Goal: Task Accomplishment & Management: Complete application form

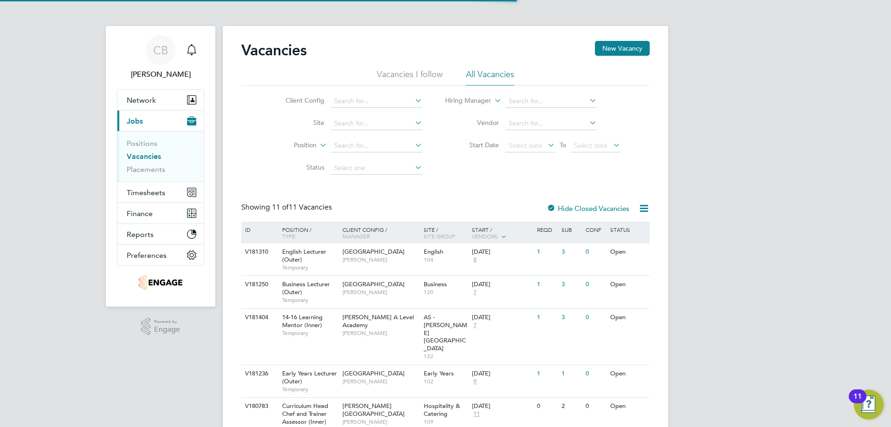
scroll to position [186, 0]
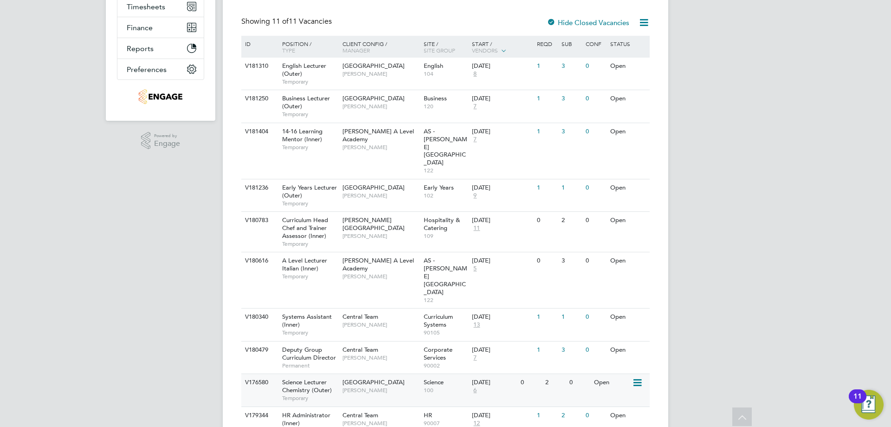
click at [314, 394] on span "Temporary" at bounding box center [310, 397] width 56 height 7
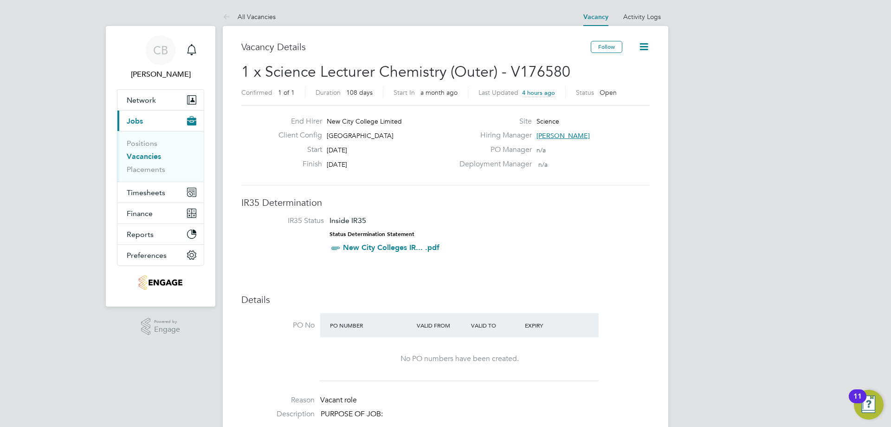
drag, startPoint x: 582, startPoint y: 135, endPoint x: 558, endPoint y: 129, distance: 23.9
click at [535, 135] on div "Hiring Manager Kavita Phakey" at bounding box center [554, 137] width 200 height 14
drag, startPoint x: 559, startPoint y: 131, endPoint x: 551, endPoint y: 146, distance: 17.0
click at [549, 148] on div "PO Manager n/a" at bounding box center [554, 152] width 200 height 14
drag, startPoint x: 580, startPoint y: 137, endPoint x: 548, endPoint y: 133, distance: 32.8
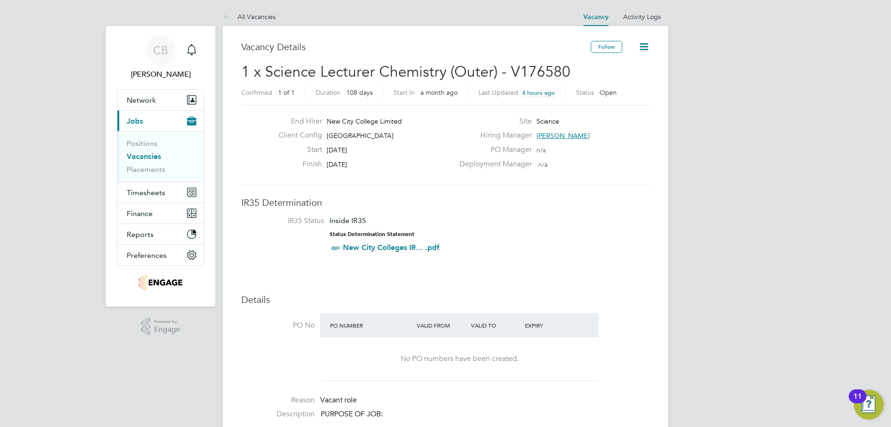
click at [548, 133] on div "Hiring Manager Kavita Phakey" at bounding box center [554, 137] width 200 height 14
click at [548, 135] on span "Kavita Phakey" at bounding box center [563, 135] width 53 height 8
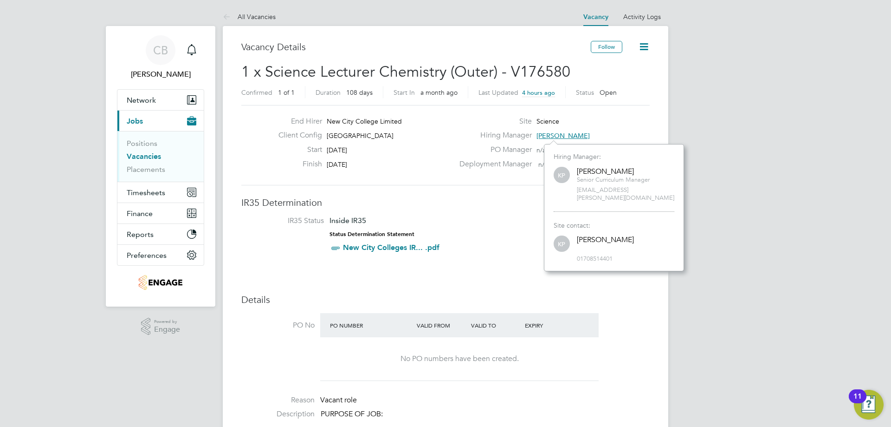
scroll to position [119, 140]
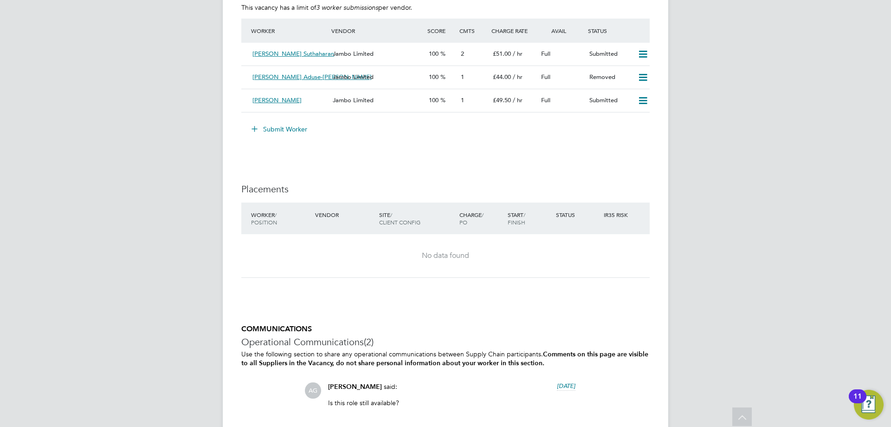
scroll to position [1679, 0]
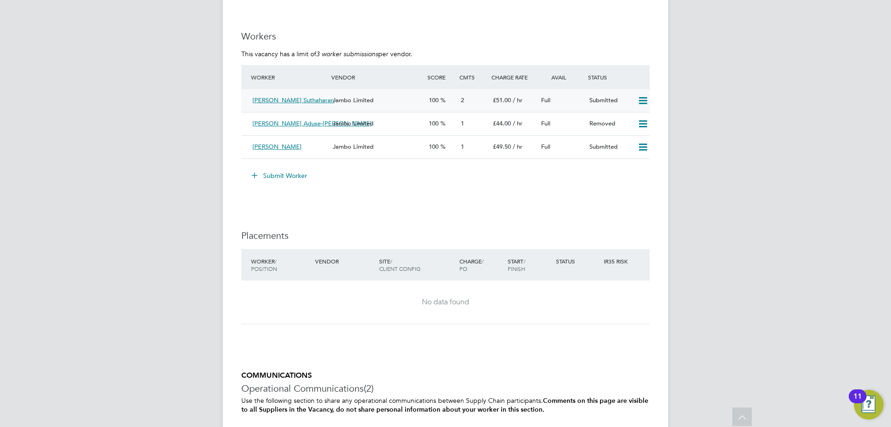
click at [460, 105] on div "2" at bounding box center [473, 100] width 32 height 15
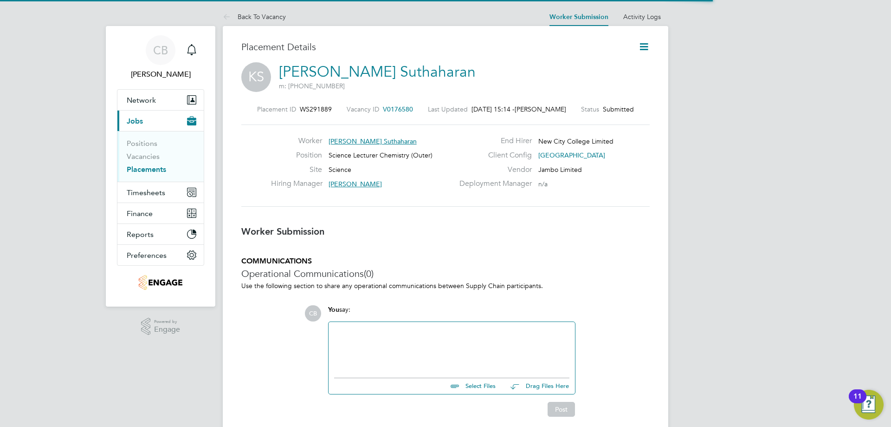
scroll to position [5, 5]
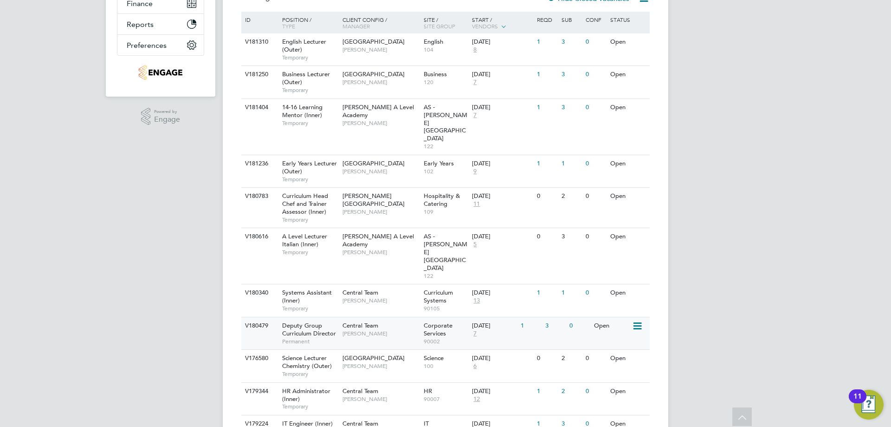
scroll to position [163, 0]
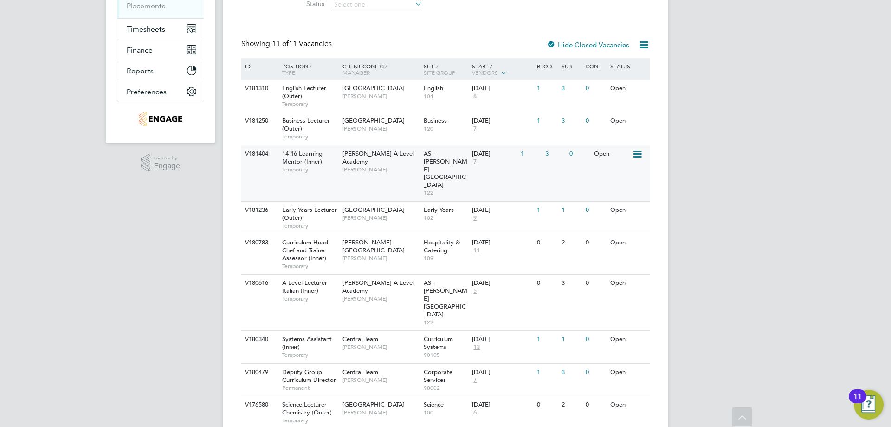
click at [323, 157] on div "14-16 Learning Mentor (Inner) Temporary" at bounding box center [307, 161] width 65 height 32
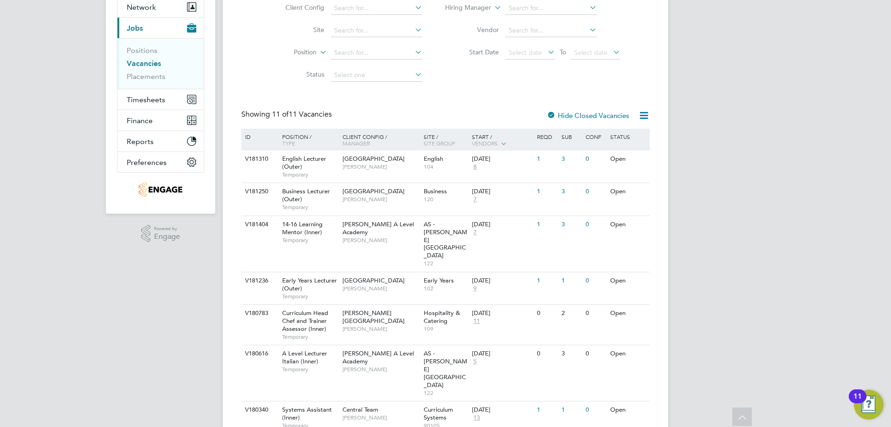
scroll to position [186, 0]
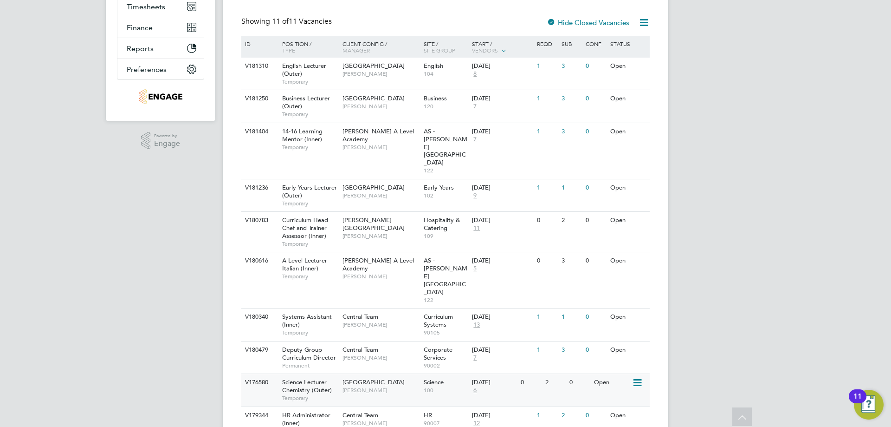
click at [331, 378] on span "Science Lecturer Chemistry (Outer)" at bounding box center [307, 386] width 50 height 16
click at [332, 374] on div "Science Lecturer Chemistry (Outer) Temporary" at bounding box center [307, 390] width 65 height 32
click at [343, 386] on span "Kavita Phakey" at bounding box center [381, 389] width 77 height 7
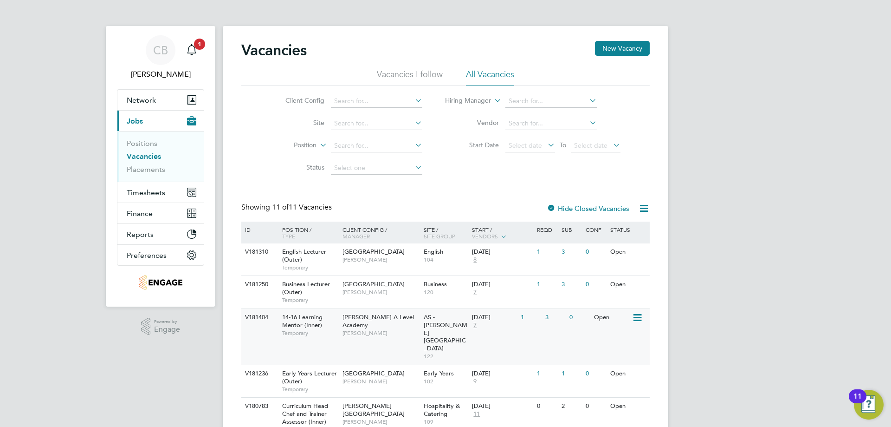
scroll to position [210, 0]
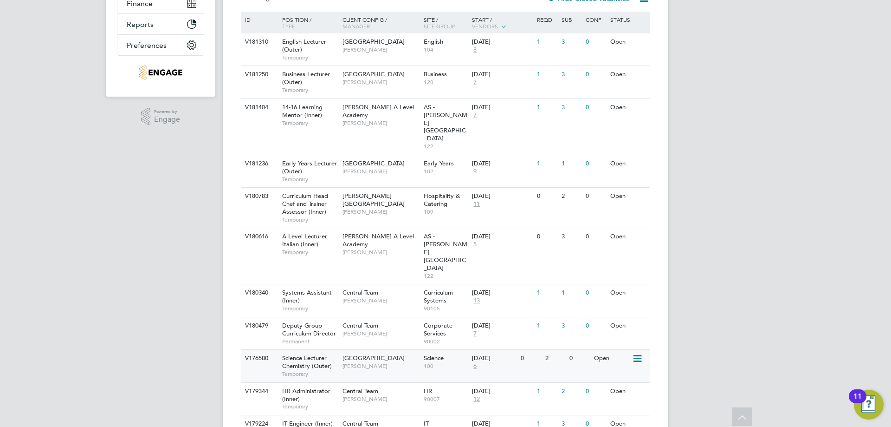
click at [300, 354] on span "Science Lecturer Chemistry (Outer)" at bounding box center [307, 362] width 50 height 16
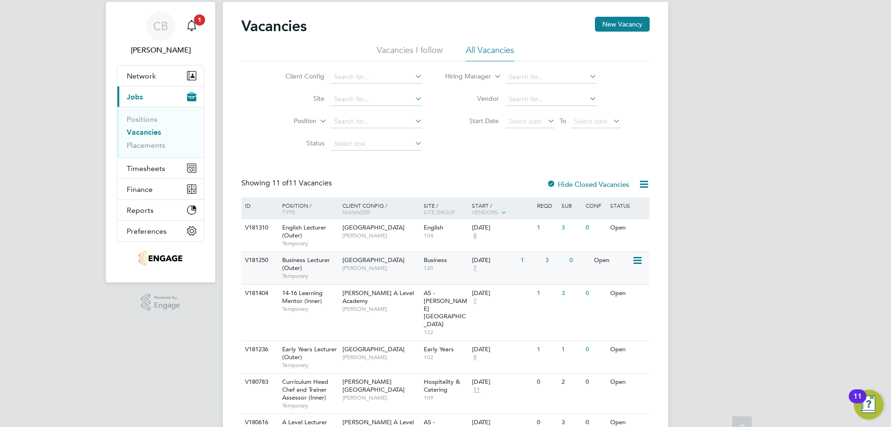
scroll to position [0, 0]
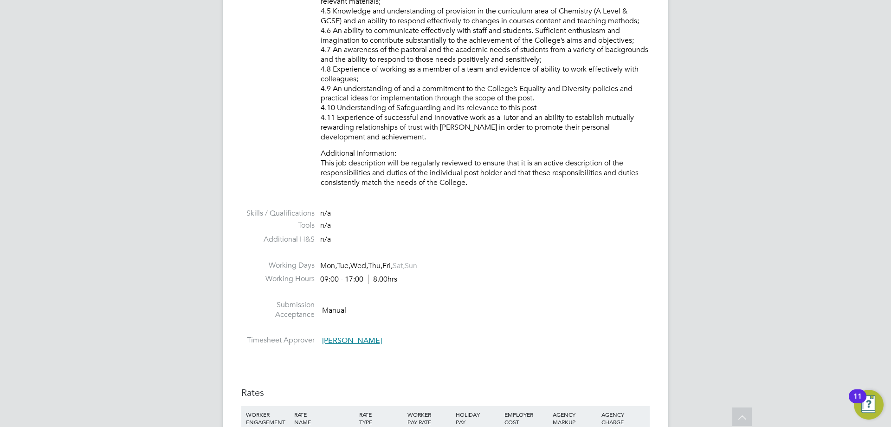
scroll to position [1532, 0]
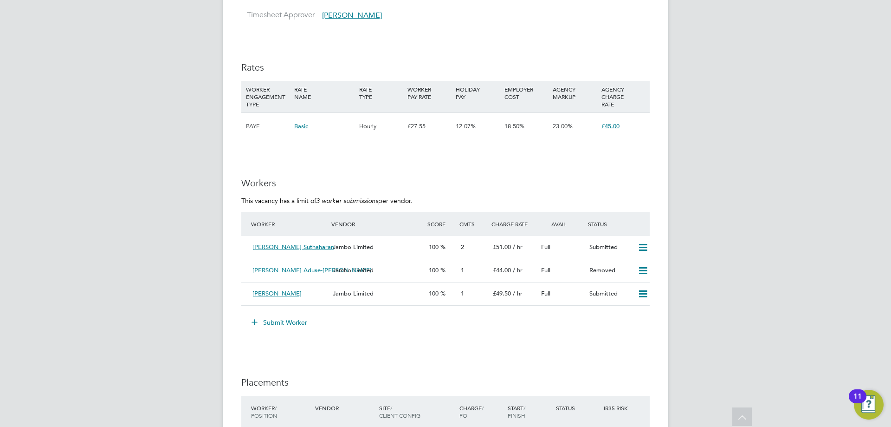
drag, startPoint x: 280, startPoint y: 331, endPoint x: 421, endPoint y: 121, distance: 253.4
click at [273, 330] on button "Submit Worker" at bounding box center [280, 322] width 70 height 15
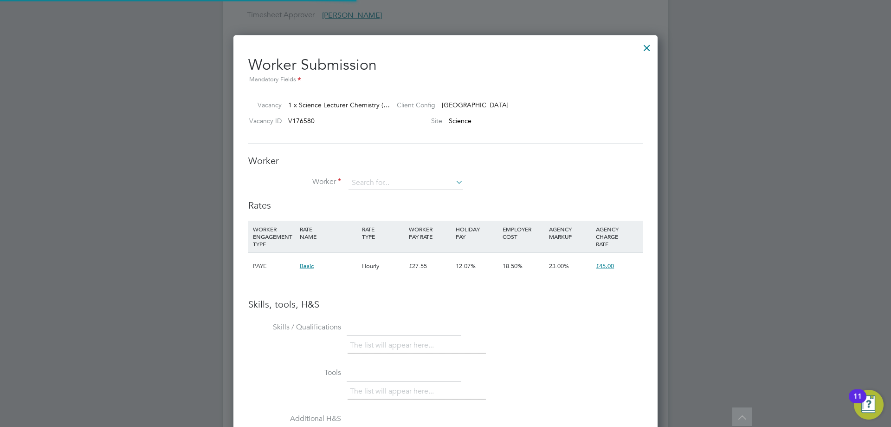
scroll to position [587, 425]
click at [390, 183] on input at bounding box center [406, 183] width 115 height 14
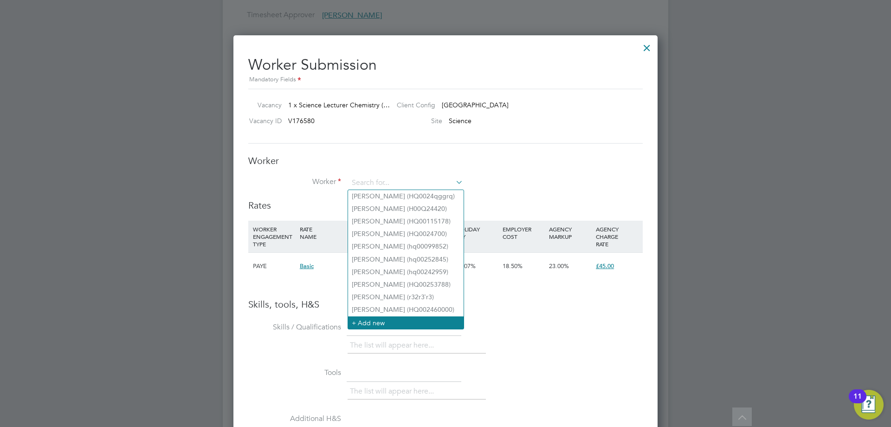
click at [380, 316] on li "+ Add new" at bounding box center [406, 322] width 116 height 13
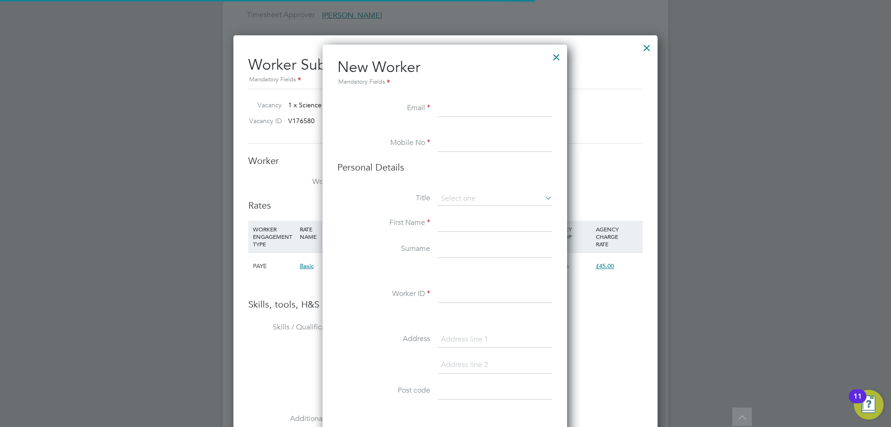
scroll to position [786, 246]
click at [464, 110] on input at bounding box center [495, 108] width 115 height 17
paste input "urnaibs@gmail.com"
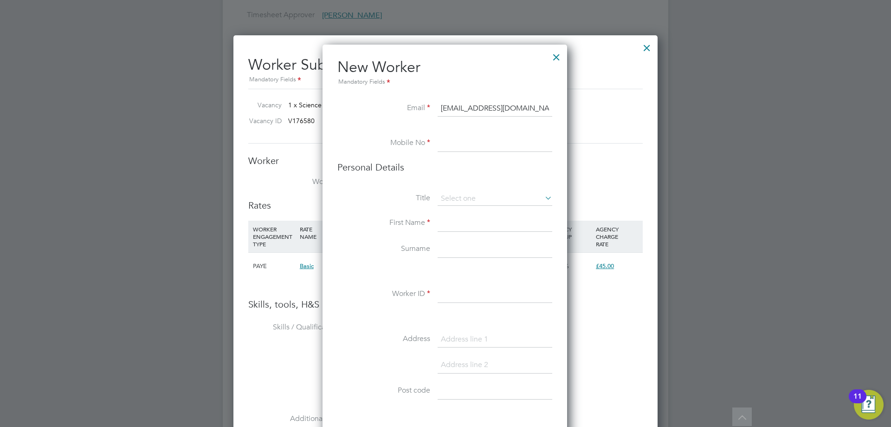
type input "urnaibs@gmail.com"
click at [448, 145] on input at bounding box center [495, 143] width 115 height 17
click at [558, 55] on div at bounding box center [556, 54] width 17 height 17
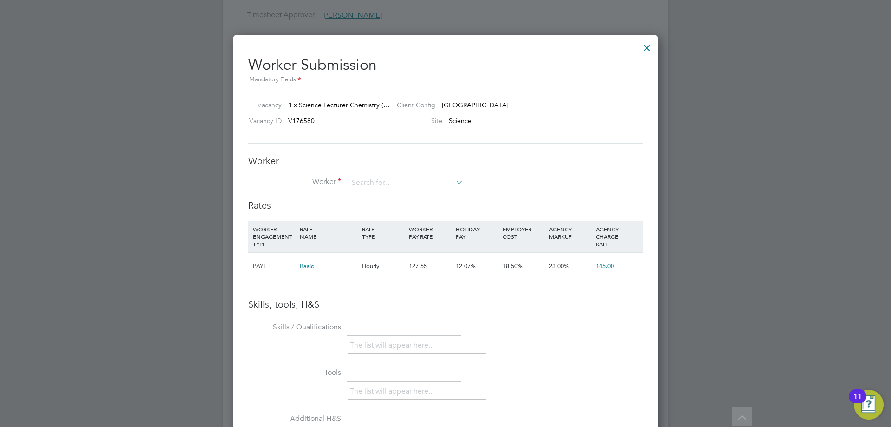
click at [644, 47] on div at bounding box center [647, 45] width 17 height 17
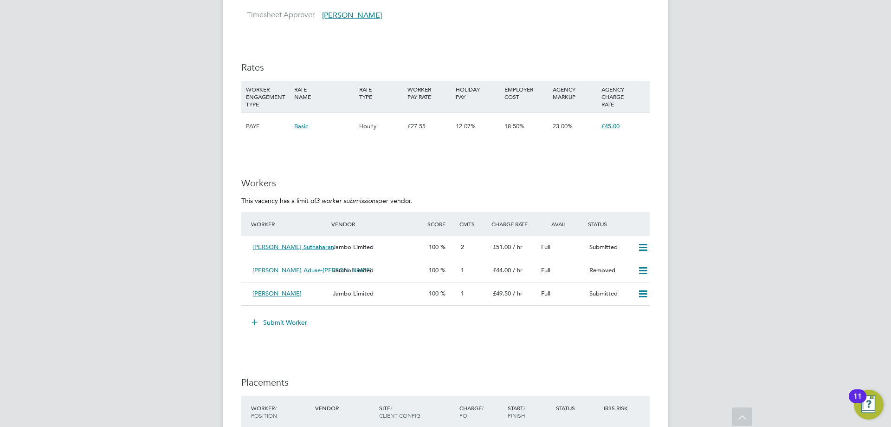
scroll to position [1718, 0]
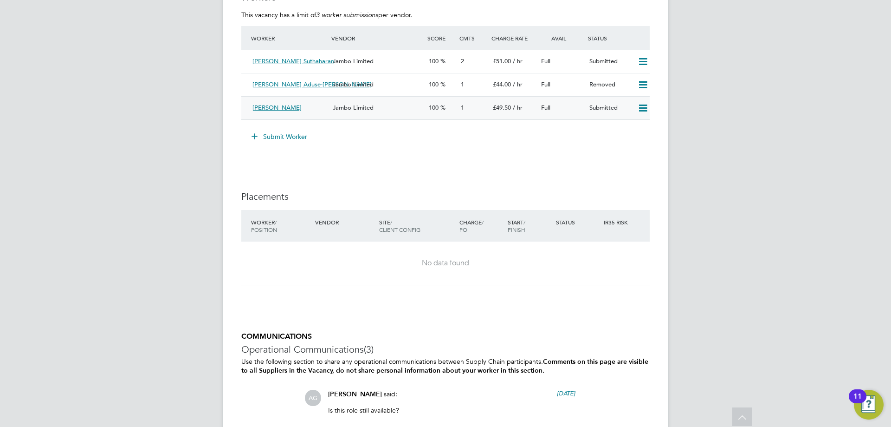
click at [365, 111] on span "Jambo Limited" at bounding box center [353, 108] width 41 height 8
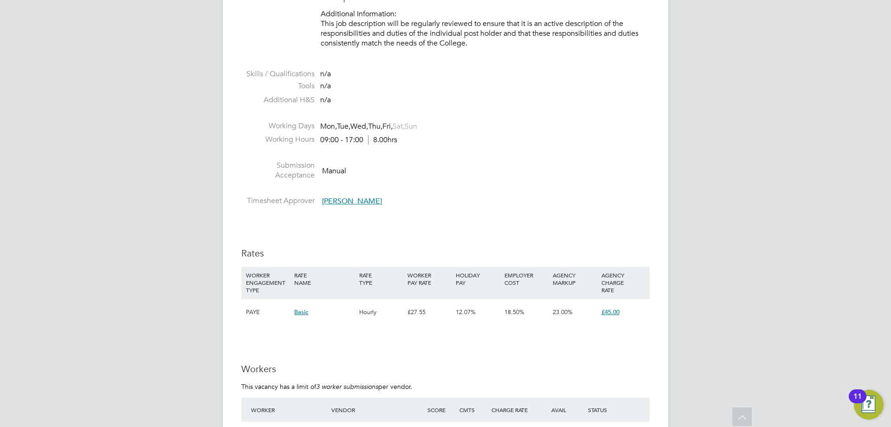
scroll to position [1578, 0]
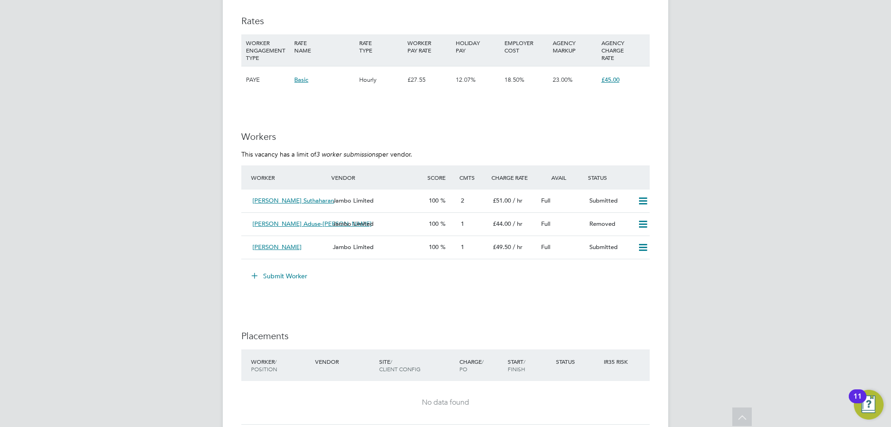
click at [300, 283] on button "Submit Worker" at bounding box center [280, 275] width 70 height 15
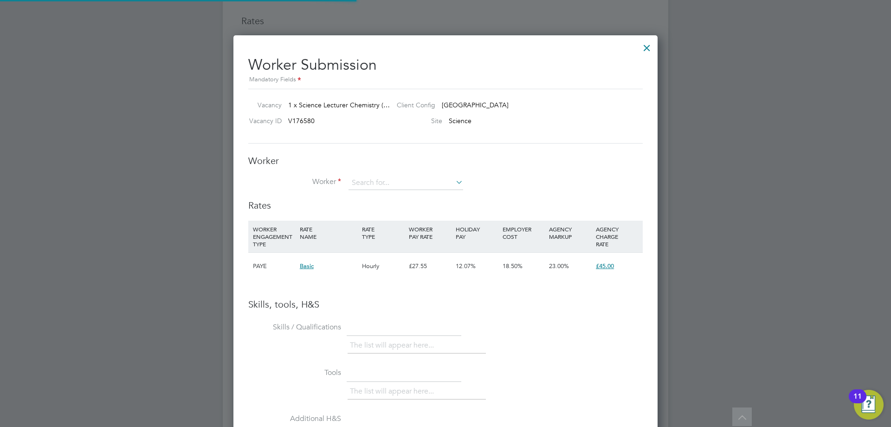
scroll to position [14, 241]
click at [390, 177] on input at bounding box center [406, 183] width 115 height 14
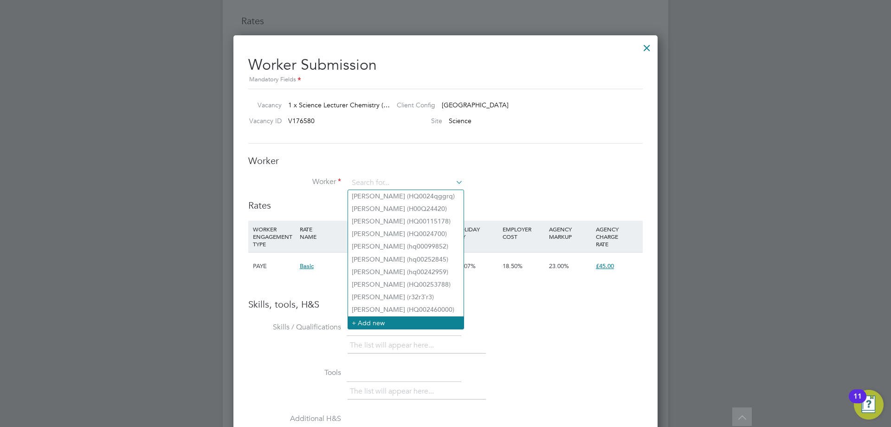
click at [373, 316] on li "+ Add new" at bounding box center [406, 322] width 116 height 13
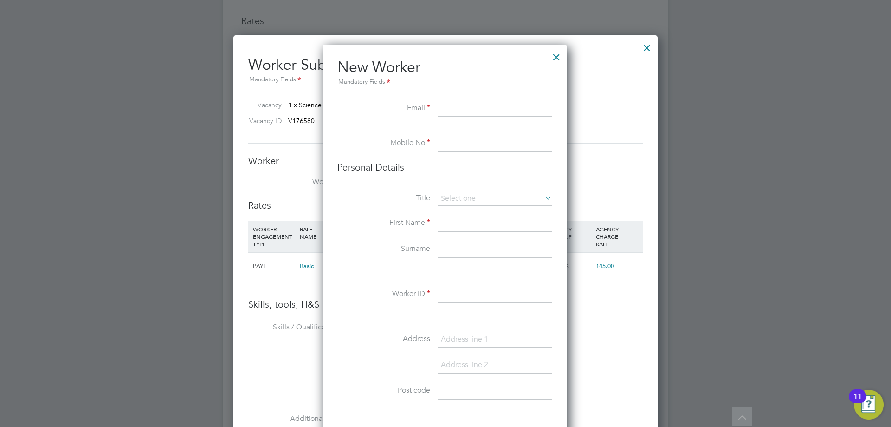
click at [454, 102] on input at bounding box center [495, 108] width 115 height 17
paste input "aamirkayani32@gmail.com"
type input "aamirkayani32@gmail.com"
drag, startPoint x: 449, startPoint y: 141, endPoint x: 431, endPoint y: 146, distance: 18.2
click at [449, 141] on input at bounding box center [495, 143] width 115 height 17
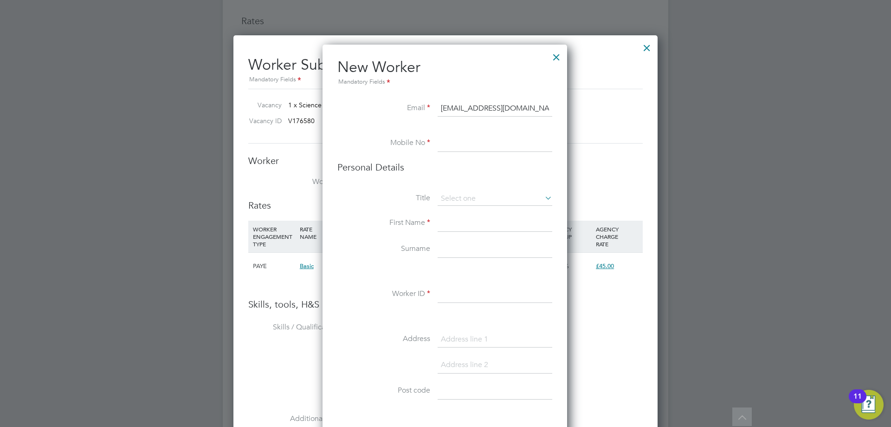
click at [454, 134] on li at bounding box center [445, 130] width 215 height 9
click at [453, 143] on input at bounding box center [495, 143] width 115 height 17
paste input "+44 7767025251"
drag, startPoint x: 457, startPoint y: 140, endPoint x: 423, endPoint y: 137, distance: 34.4
click at [423, 141] on li "Mobile No +44 7767025251" at bounding box center [445, 148] width 215 height 26
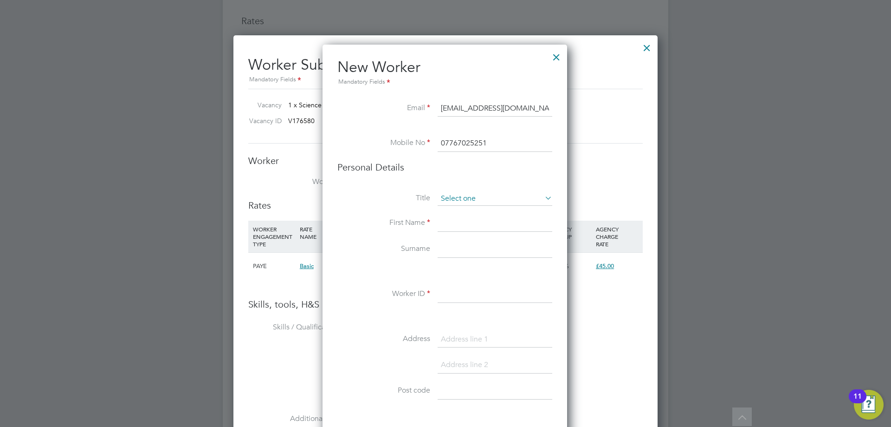
type input "07767025251"
click at [461, 201] on input at bounding box center [495, 199] width 115 height 14
click at [465, 209] on li "Mr" at bounding box center [495, 212] width 116 height 12
type input "Mr"
click at [455, 222] on input at bounding box center [495, 223] width 115 height 17
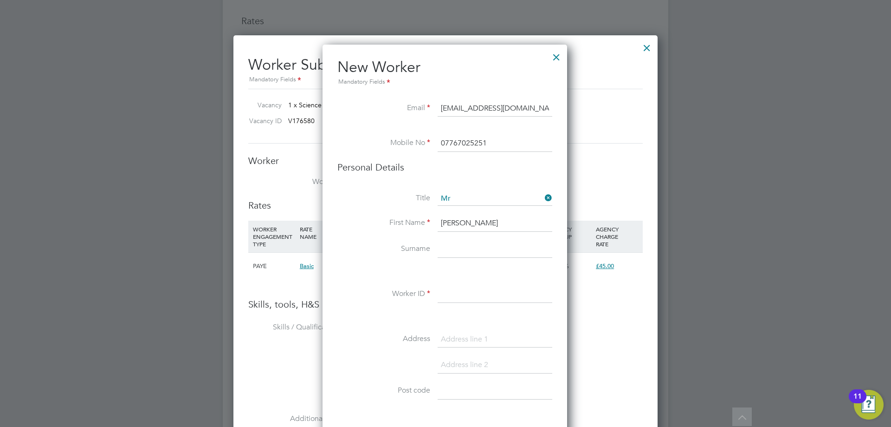
type input "Aamir"
click at [488, 244] on input at bounding box center [495, 249] width 115 height 17
type input "Kayani"
click at [456, 296] on input at bounding box center [495, 294] width 115 height 17
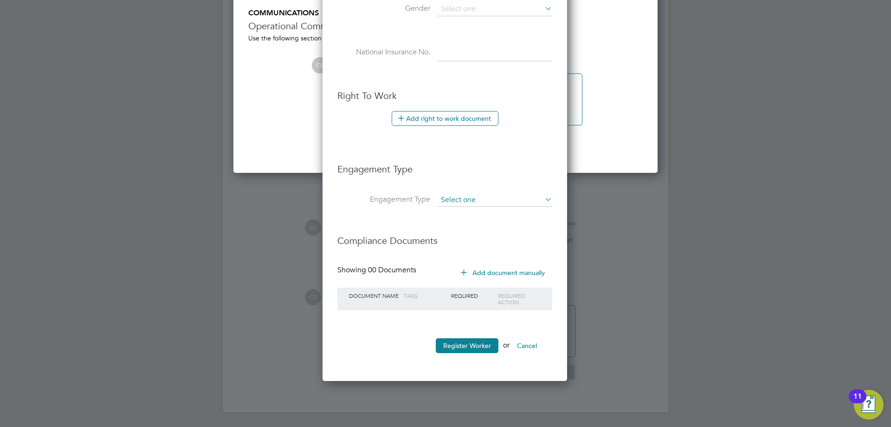
type input "HQ00254257"
click at [471, 198] on input at bounding box center [495, 200] width 115 height 13
click at [465, 254] on li "Umbrella" at bounding box center [495, 253] width 116 height 13
type input "Umbrella"
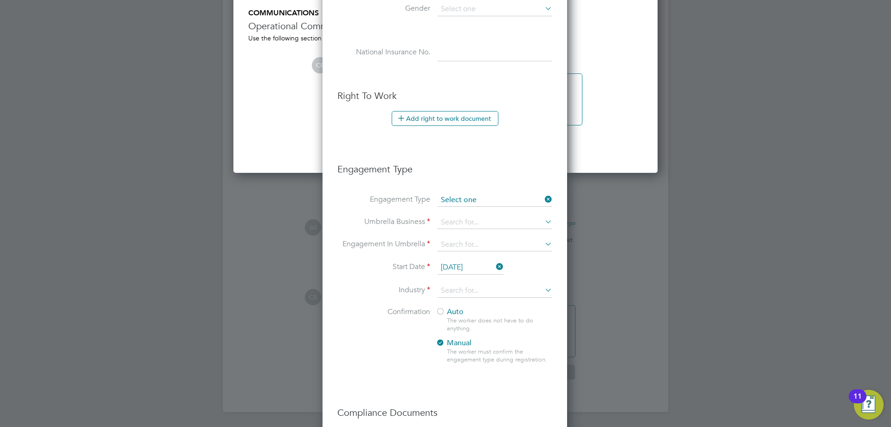
click at [474, 201] on input at bounding box center [495, 200] width 115 height 13
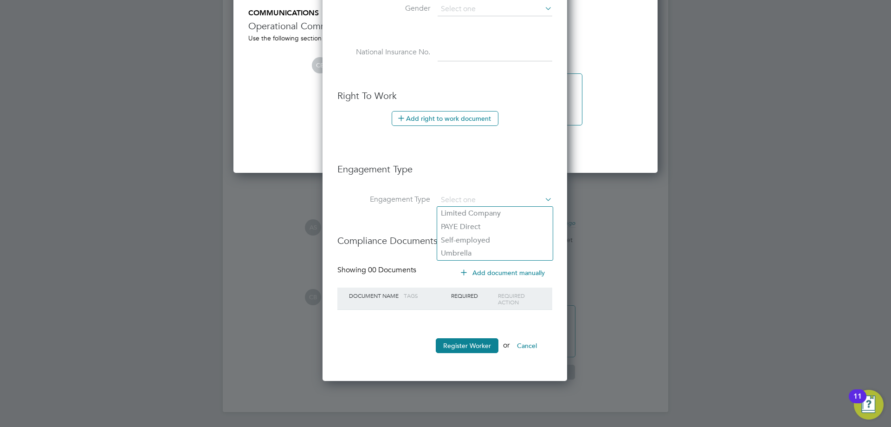
click at [526, 172] on h3 "Engagement Type" at bounding box center [445, 164] width 215 height 21
click at [469, 340] on button "Register Worker" at bounding box center [467, 345] width 63 height 15
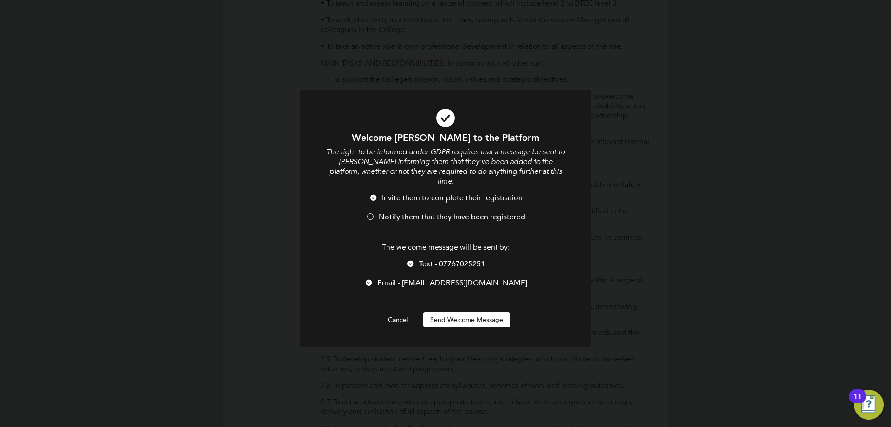
click at [378, 212] on li "Notify them that they have been registered" at bounding box center [445, 221] width 241 height 19
click at [422, 259] on span "Text - 07767025251" at bounding box center [452, 263] width 66 height 9
click at [447, 312] on button "Send Welcome Message" at bounding box center [467, 319] width 88 height 15
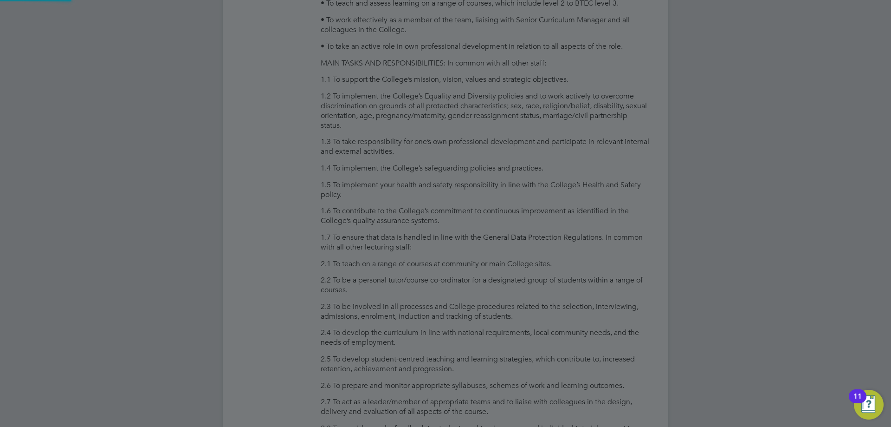
type input "Aamir Kayani (HQ00254257)"
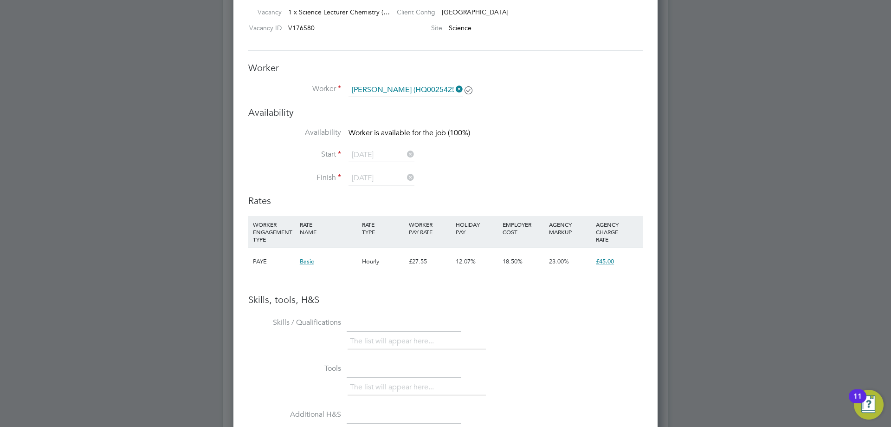
scroll to position [1393, 0]
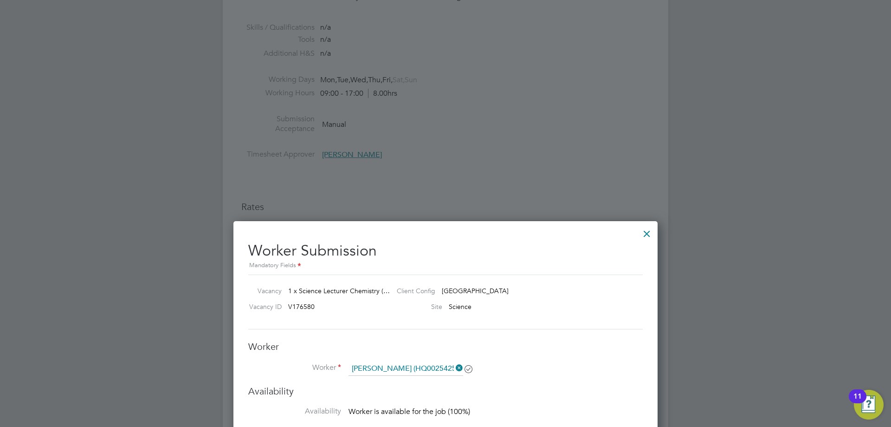
click at [647, 233] on div at bounding box center [647, 231] width 17 height 17
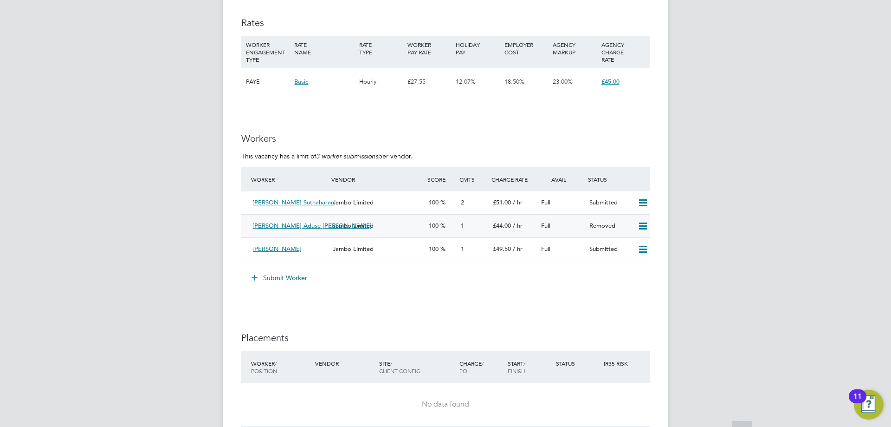
scroll to position [1578, 0]
click at [293, 283] on button "Submit Worker" at bounding box center [280, 275] width 70 height 15
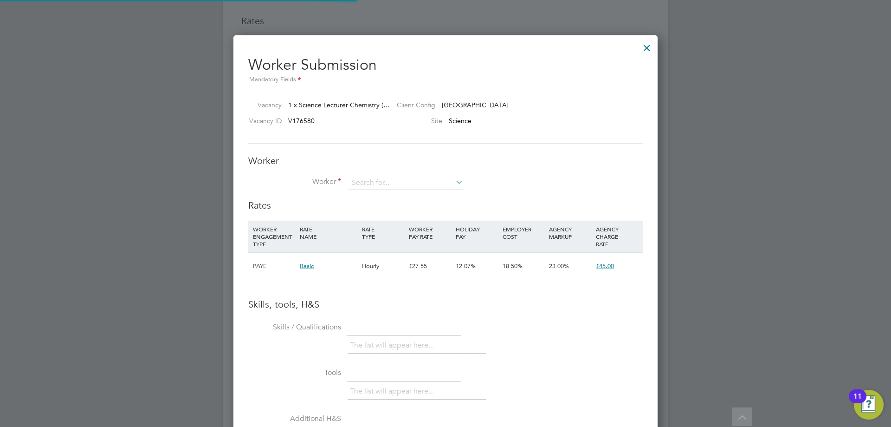
scroll to position [587, 425]
click at [393, 187] on input at bounding box center [406, 183] width 115 height 14
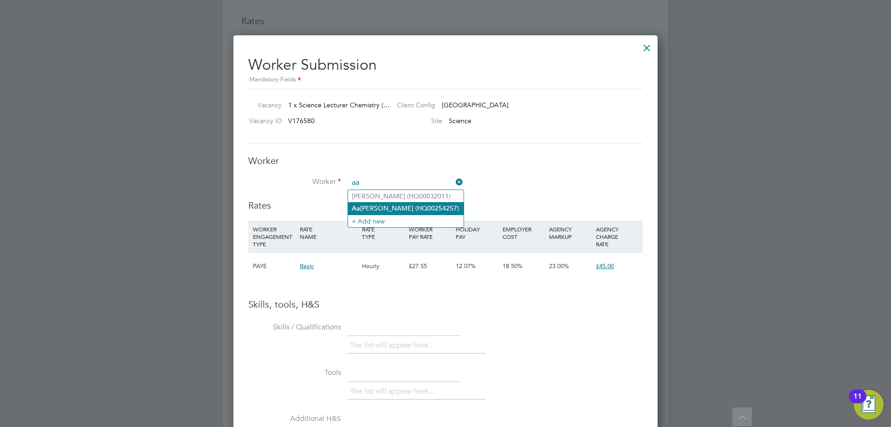
click at [407, 209] on li "Aa mir Kayani (HQ00254257)" at bounding box center [406, 208] width 116 height 13
type input "Aamir Kayani (HQ00254257)"
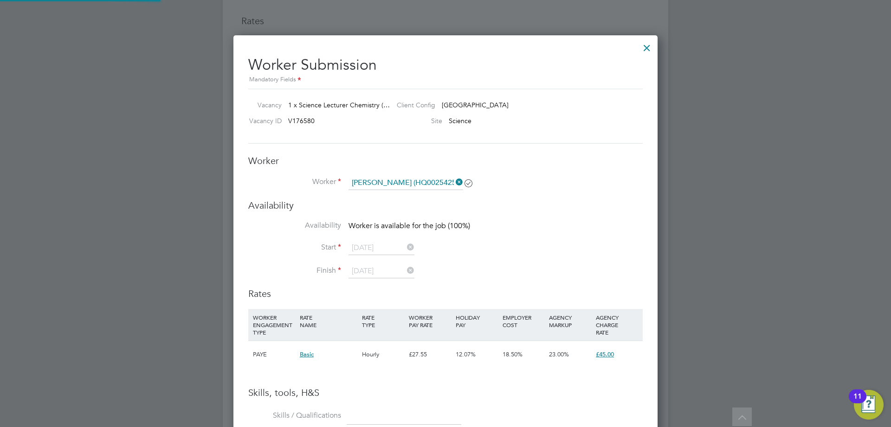
scroll to position [778, 425]
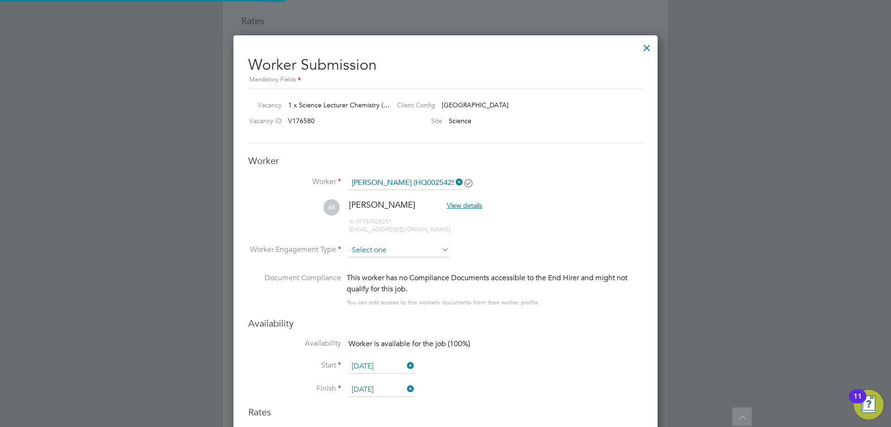
click at [398, 248] on input at bounding box center [399, 250] width 101 height 14
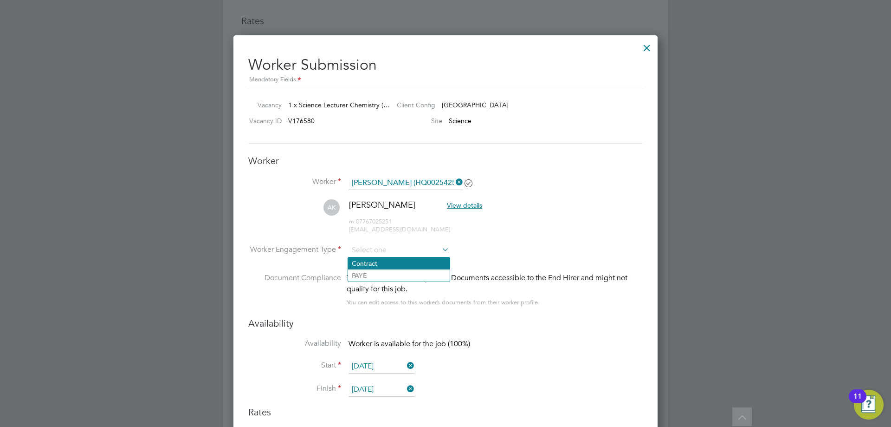
click at [387, 259] on li "Contract" at bounding box center [399, 263] width 102 height 12
type input "Contract"
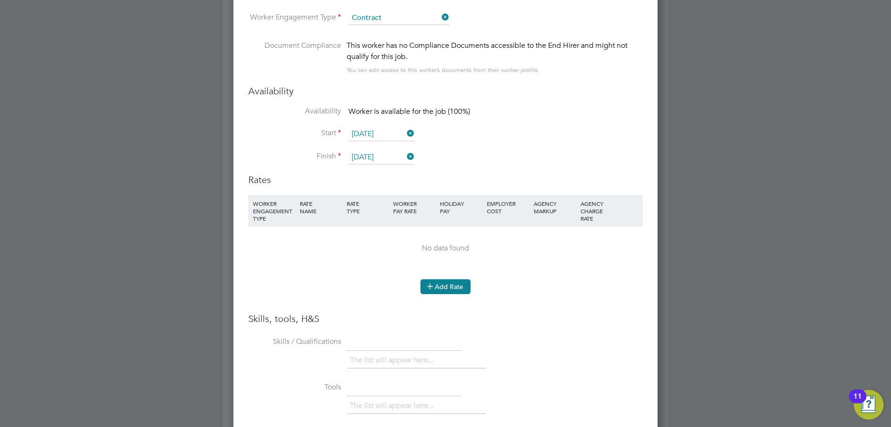
click at [448, 283] on button "Add Rate" at bounding box center [446, 286] width 50 height 15
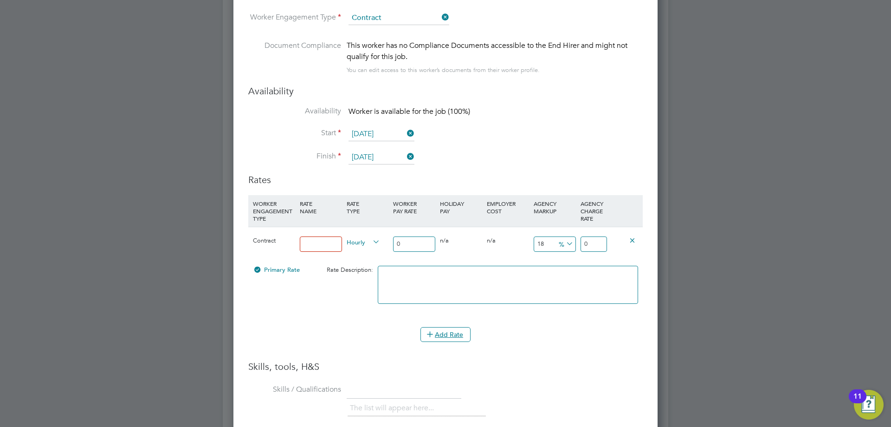
click at [325, 244] on input at bounding box center [321, 243] width 42 height 15
type input "Umbrella"
click at [407, 239] on input "0" at bounding box center [414, 243] width 42 height 15
type input "3"
type input "3.54"
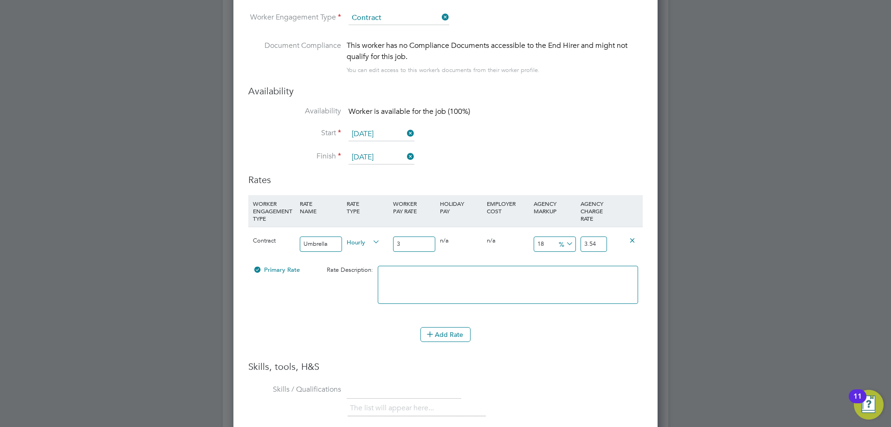
type input "35"
type input "41.3"
type input "35"
drag, startPoint x: 553, startPoint y: 242, endPoint x: 567, endPoint y: 243, distance: 13.9
click at [552, 243] on input "18" at bounding box center [555, 243] width 42 height 15
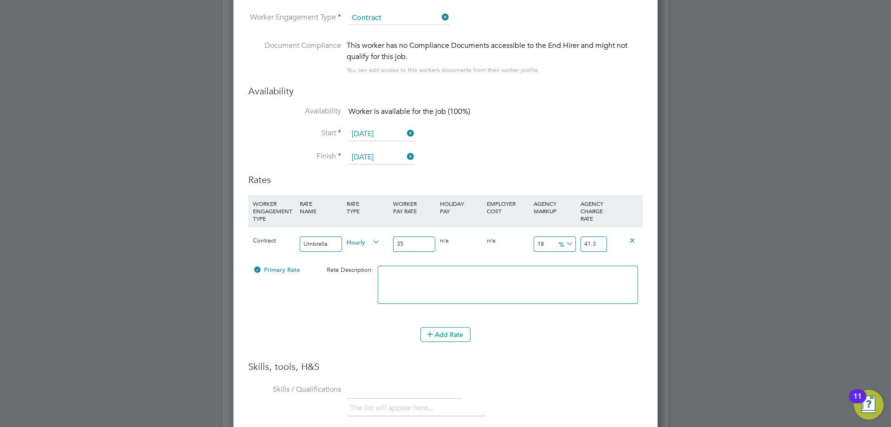
click at [565, 242] on icon at bounding box center [565, 243] width 0 height 13
click at [565, 264] on li "£" at bounding box center [566, 266] width 22 height 12
drag, startPoint x: 553, startPoint y: 243, endPoint x: 497, endPoint y: 246, distance: 55.8
click at [497, 246] on div "Contract Umbrella Hourly 35 0 n/a 0 n/a 18 6.3 £ 41.3" at bounding box center [445, 244] width 395 height 34
type input "1"
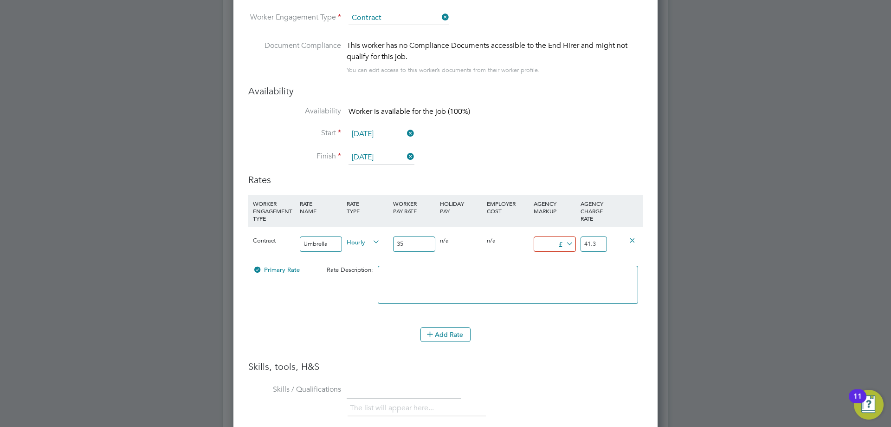
type input "36"
type input "10"
type input "45"
type input "1"
type input "36"
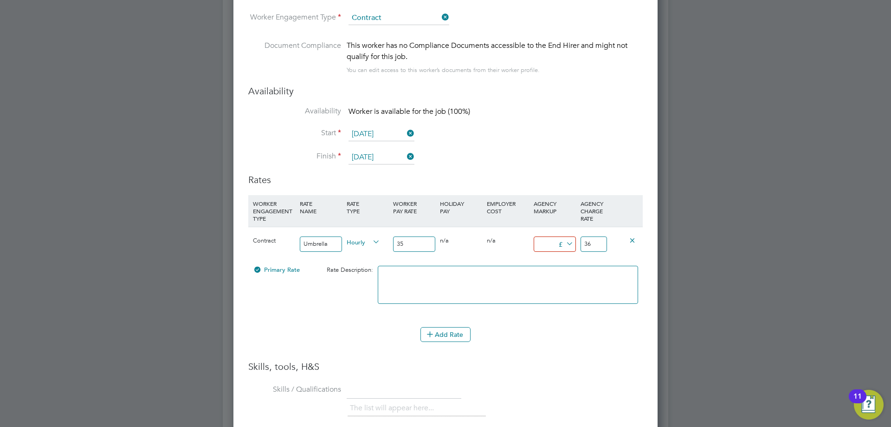
type input "9"
type input "44"
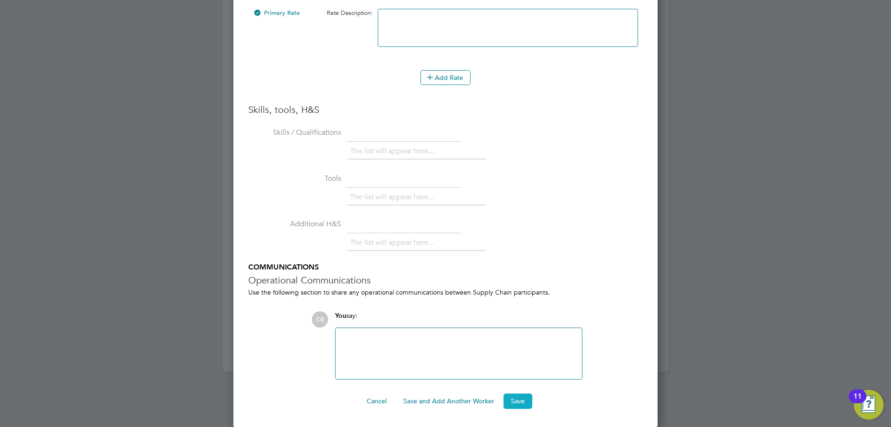
type input "9"
click at [506, 396] on button "Save" at bounding box center [518, 400] width 29 height 15
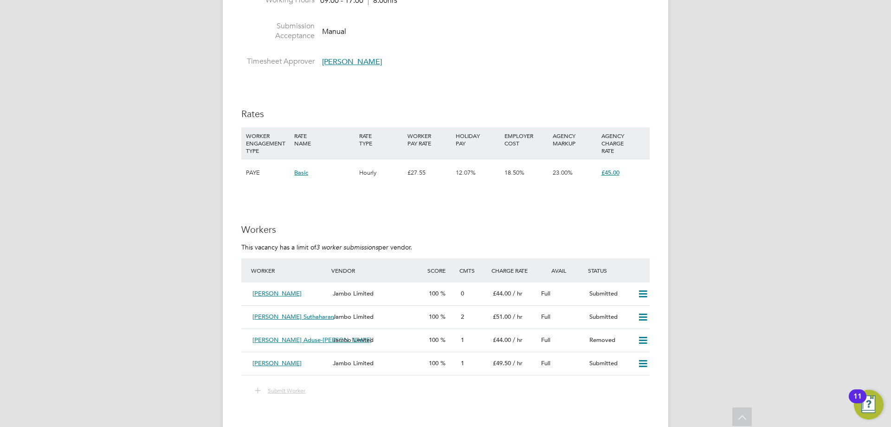
scroll to position [1578, 0]
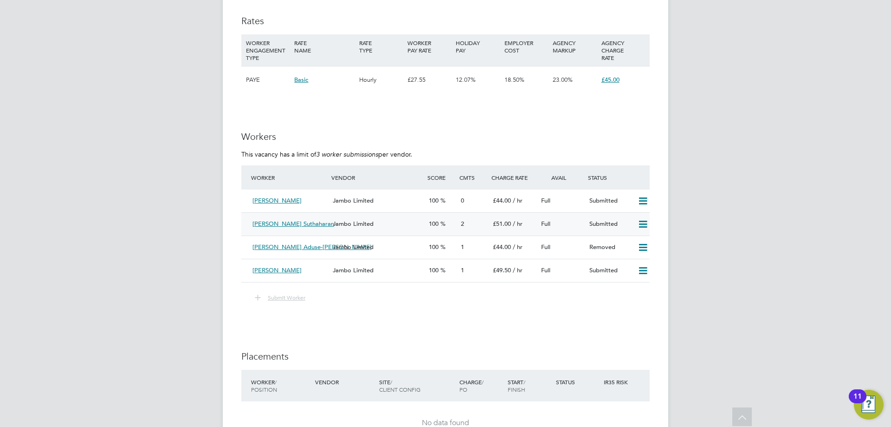
click at [466, 230] on div "2" at bounding box center [473, 223] width 32 height 15
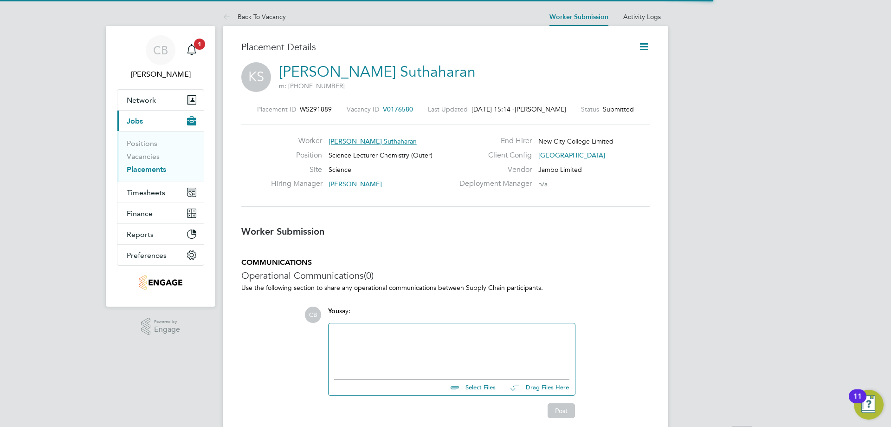
scroll to position [27, 65]
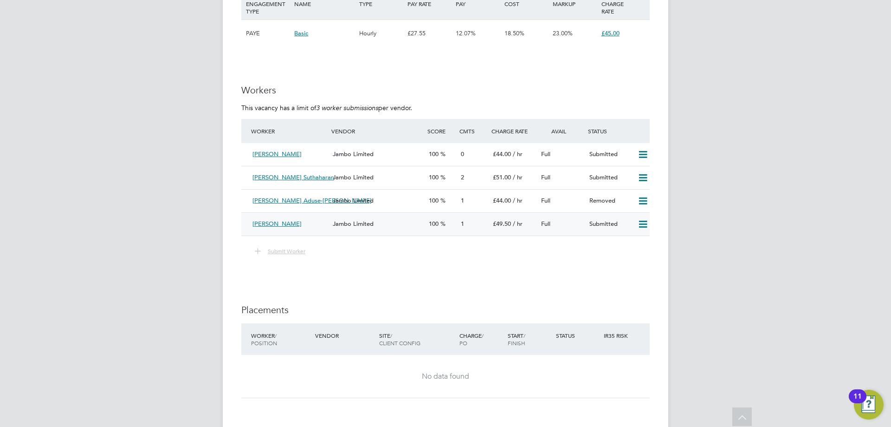
click at [479, 227] on div "1" at bounding box center [473, 223] width 32 height 15
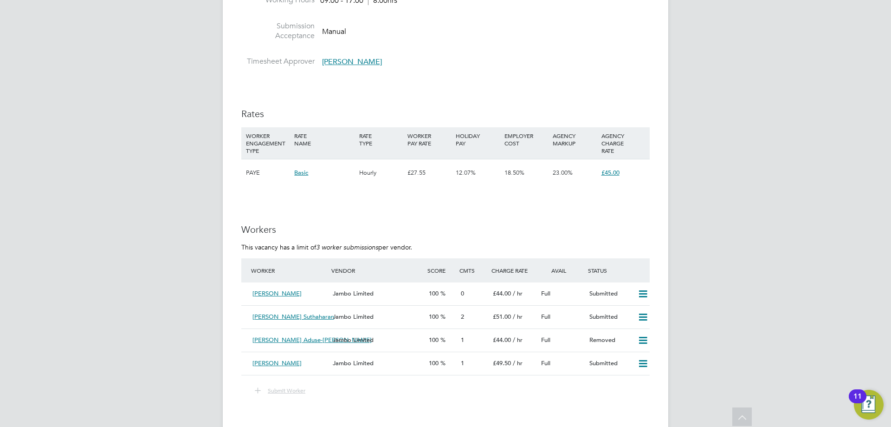
scroll to position [1532, 0]
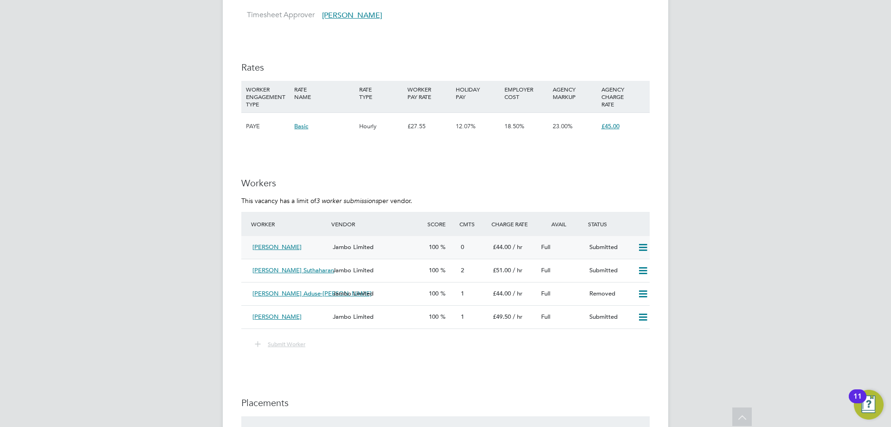
click at [383, 255] on div "Jambo Limited" at bounding box center [377, 247] width 96 height 15
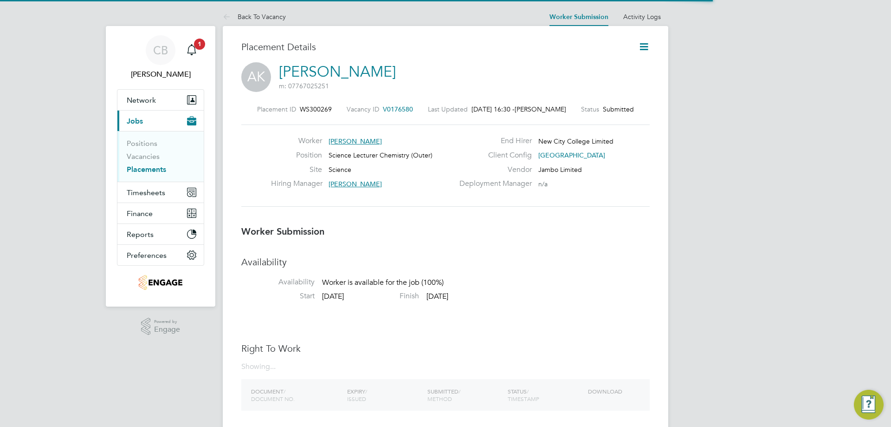
scroll to position [5, 5]
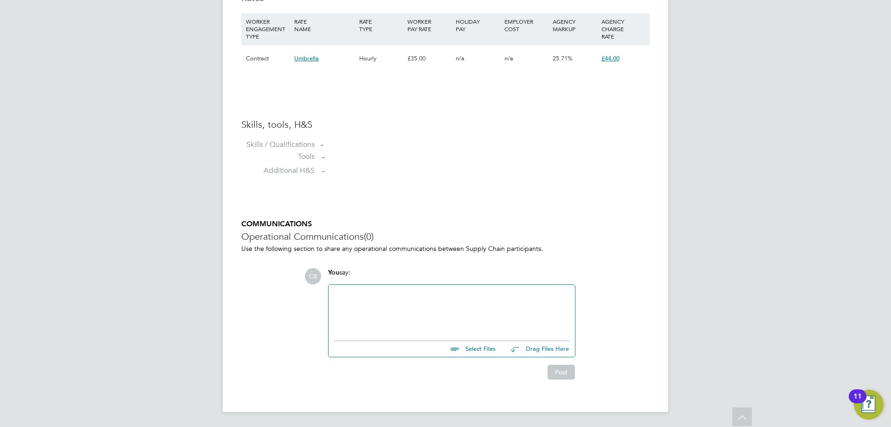
click at [474, 349] on input "file" at bounding box center [499, 347] width 139 height 13
click at [477, 348] on input "file" at bounding box center [499, 347] width 139 height 13
type input "C:\fakepath\Aamir HQ00254257.docx"
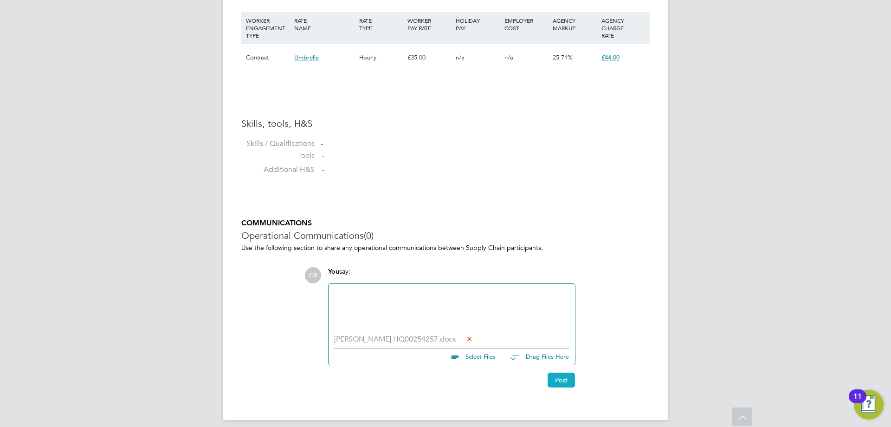
click at [555, 376] on button "Post" at bounding box center [561, 379] width 27 height 15
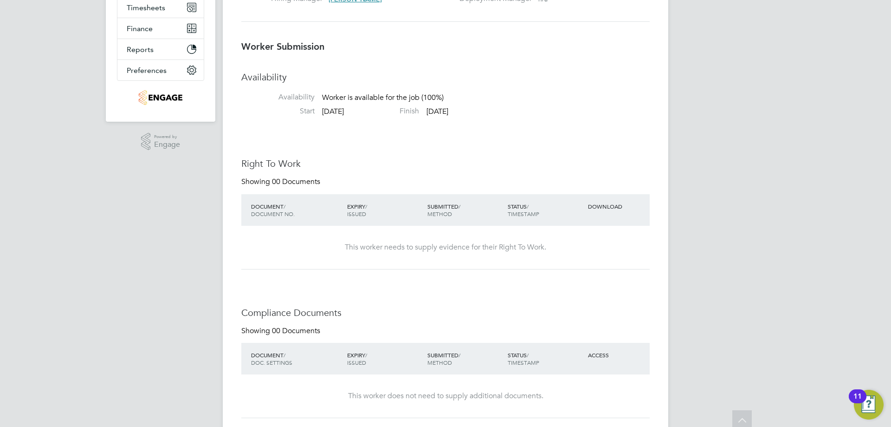
scroll to position [0, 0]
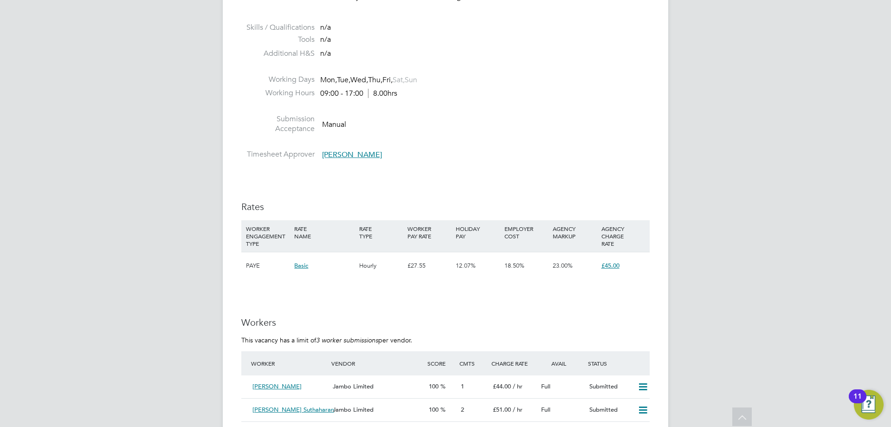
scroll to position [1532, 0]
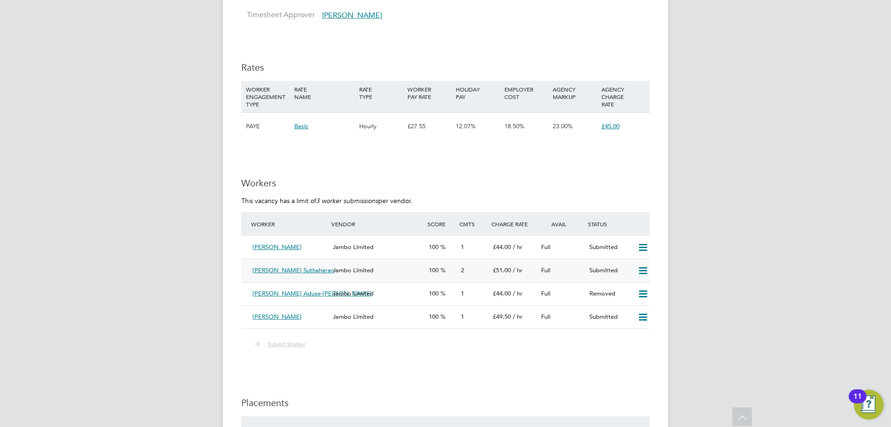
drag, startPoint x: 346, startPoint y: 251, endPoint x: 346, endPoint y: 280, distance: 29.2
click at [346, 280] on div "Worker Vendor Score Cmts Charge Rate Avail Status Aamir Kayani Jambo Limited 10…" at bounding box center [445, 270] width 409 height 117
click at [346, 274] on span "Jambo Limited" at bounding box center [353, 270] width 41 height 8
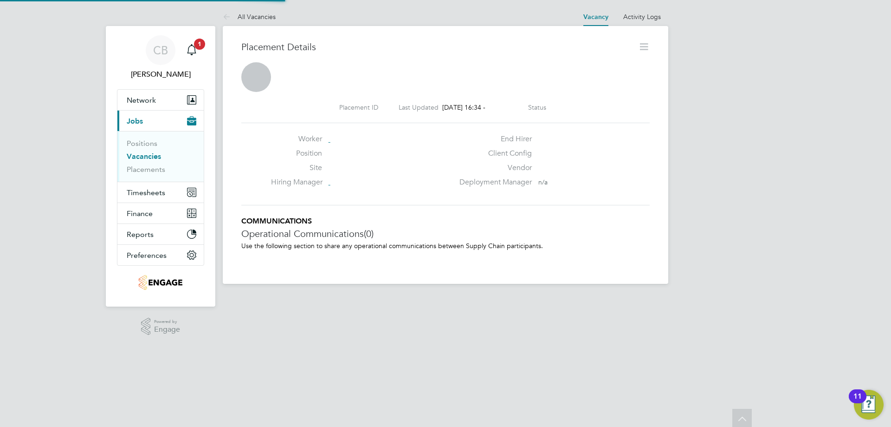
scroll to position [5, 5]
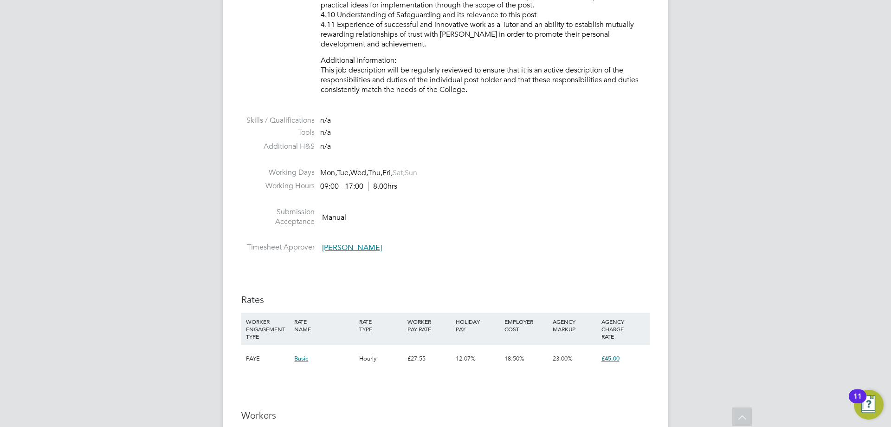
scroll to position [1578, 0]
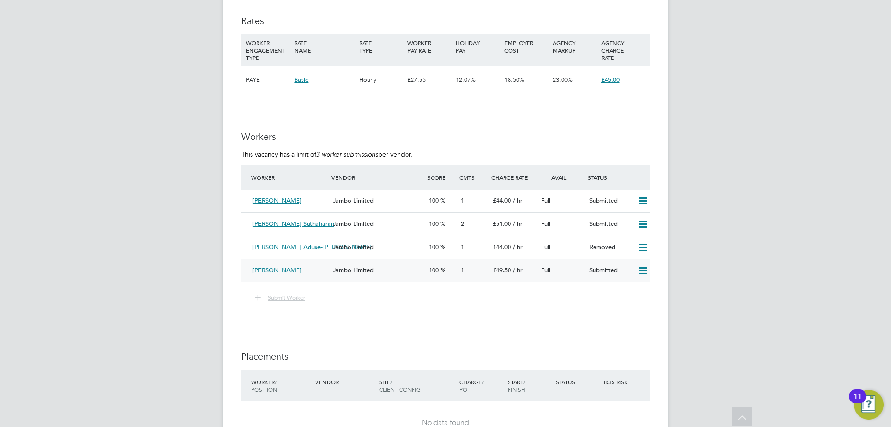
click at [363, 274] on span "Jambo Limited" at bounding box center [353, 270] width 41 height 8
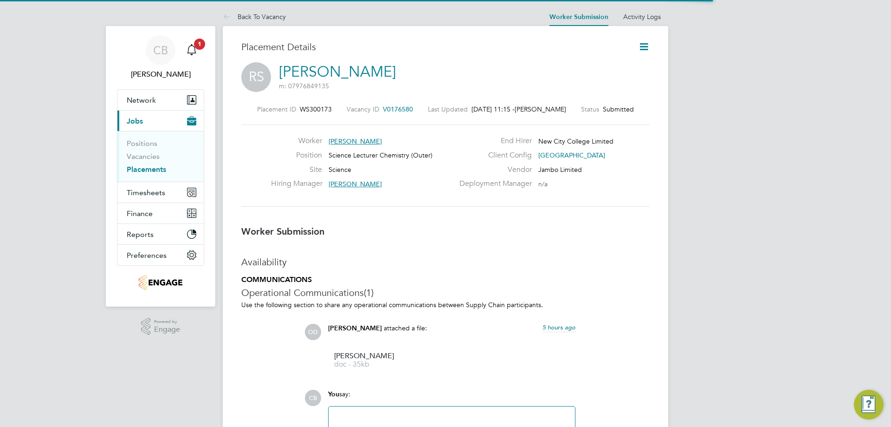
scroll to position [9, 74]
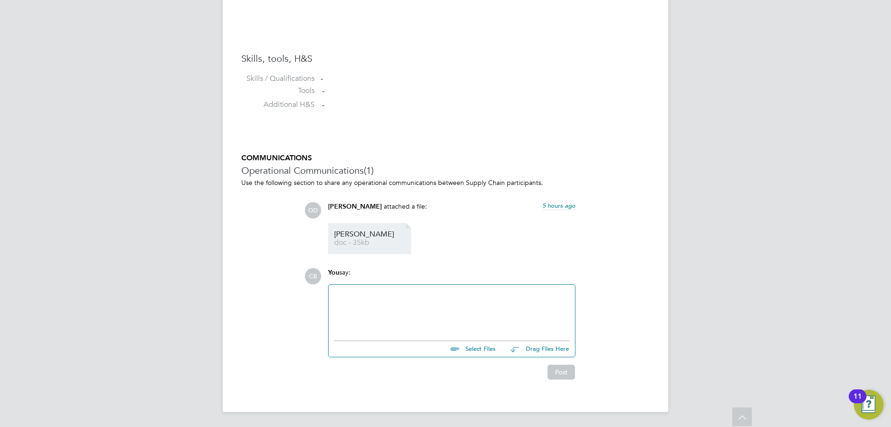
click at [354, 243] on span "doc - 35kb" at bounding box center [371, 242] width 74 height 7
